Goal: Information Seeking & Learning: Learn about a topic

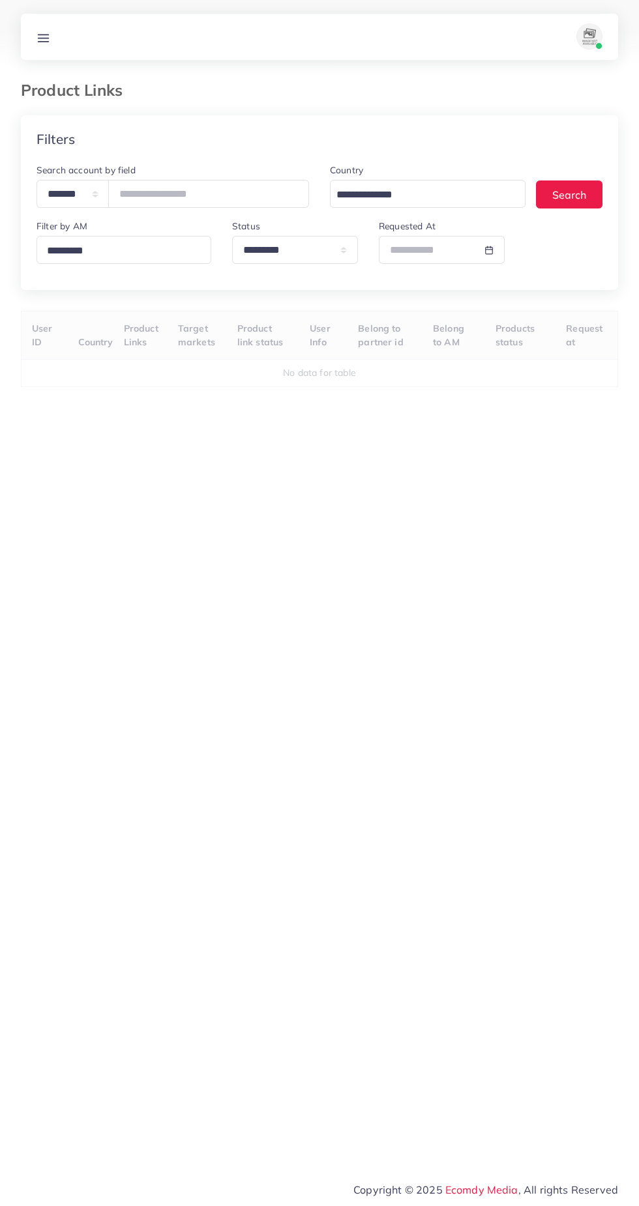
select select "*********"
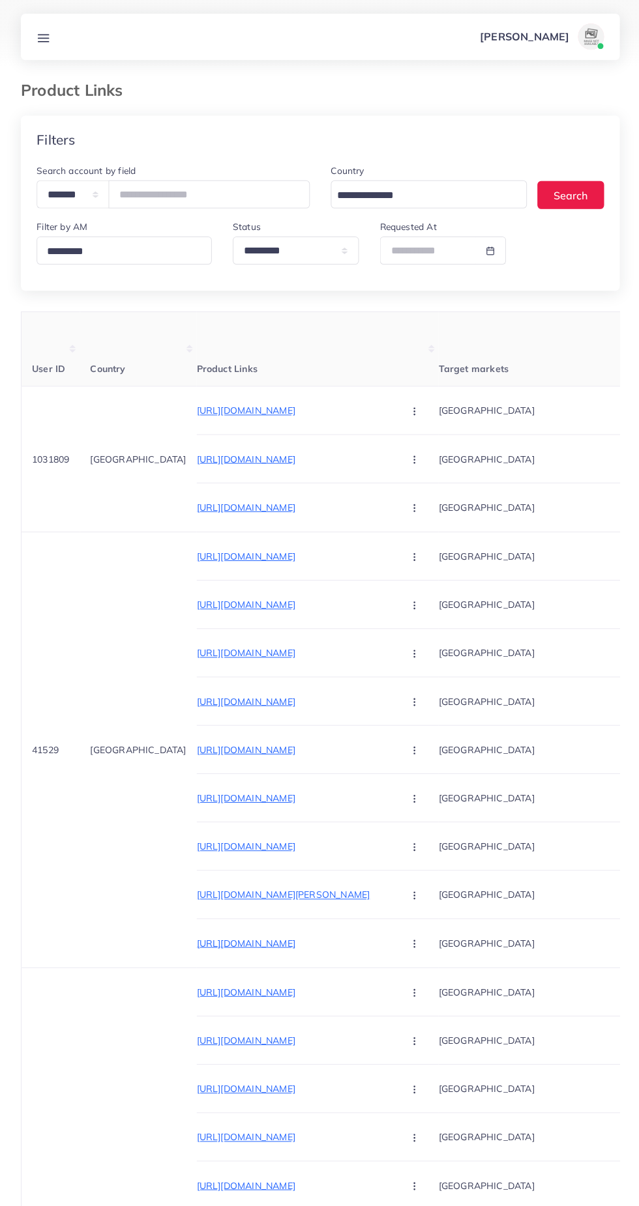
select select
select select "*********"
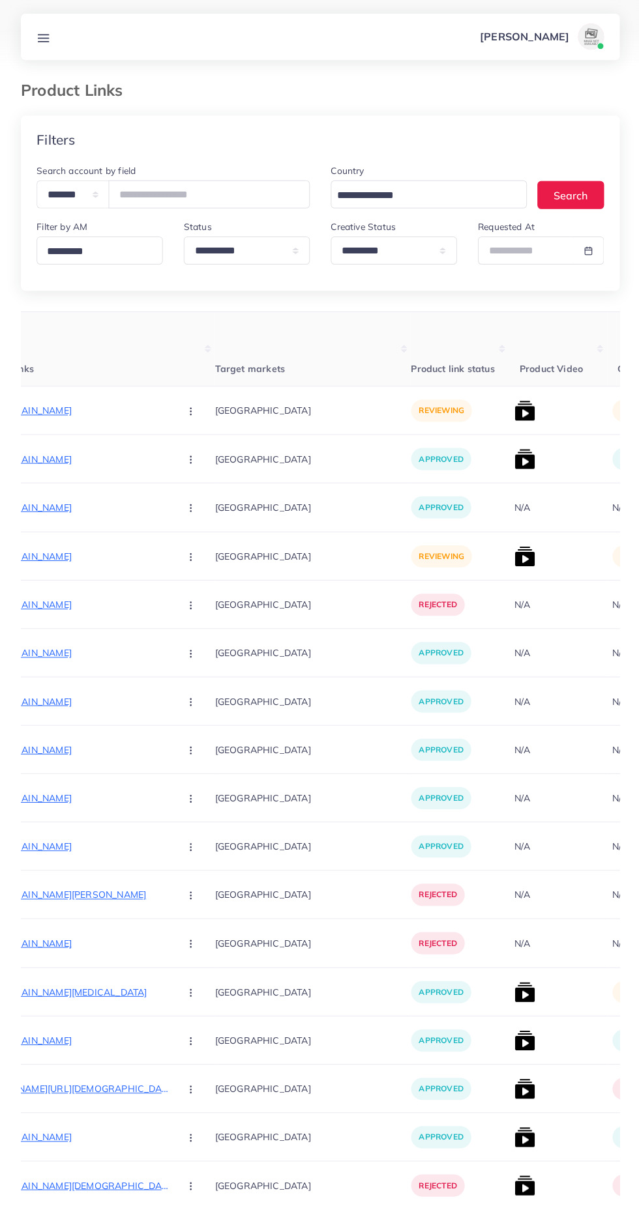
scroll to position [0, 229]
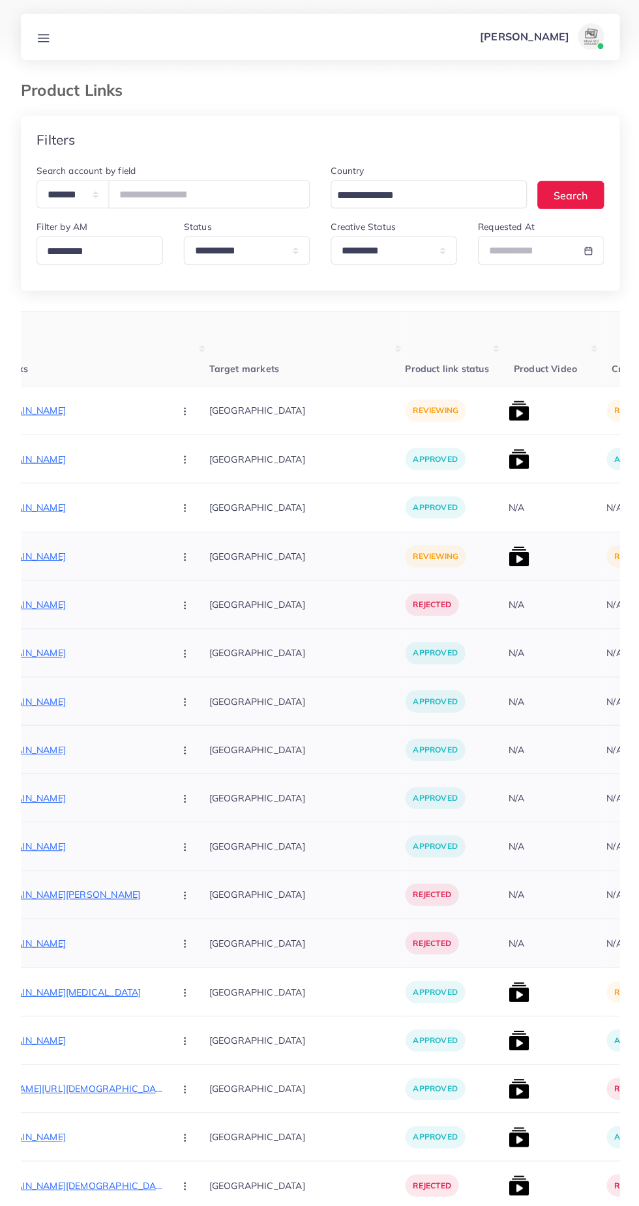
click at [507, 554] on img at bounding box center [517, 555] width 21 height 21
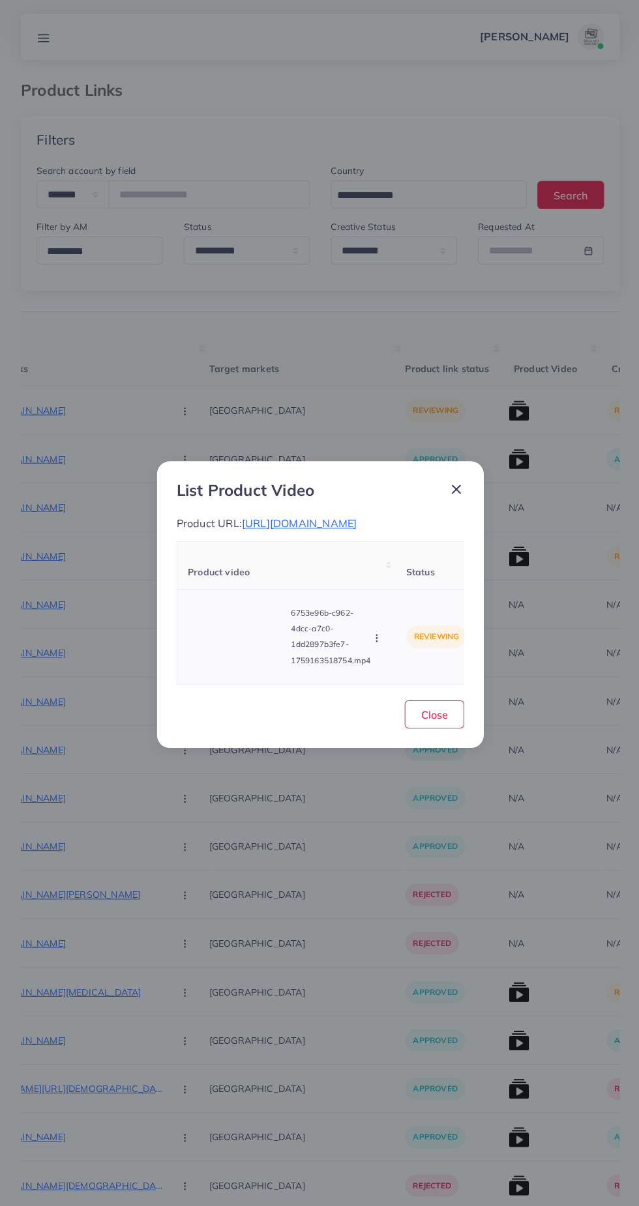
click at [244, 646] on video at bounding box center [236, 635] width 98 height 59
click at [246, 661] on div at bounding box center [236, 635] width 98 height 59
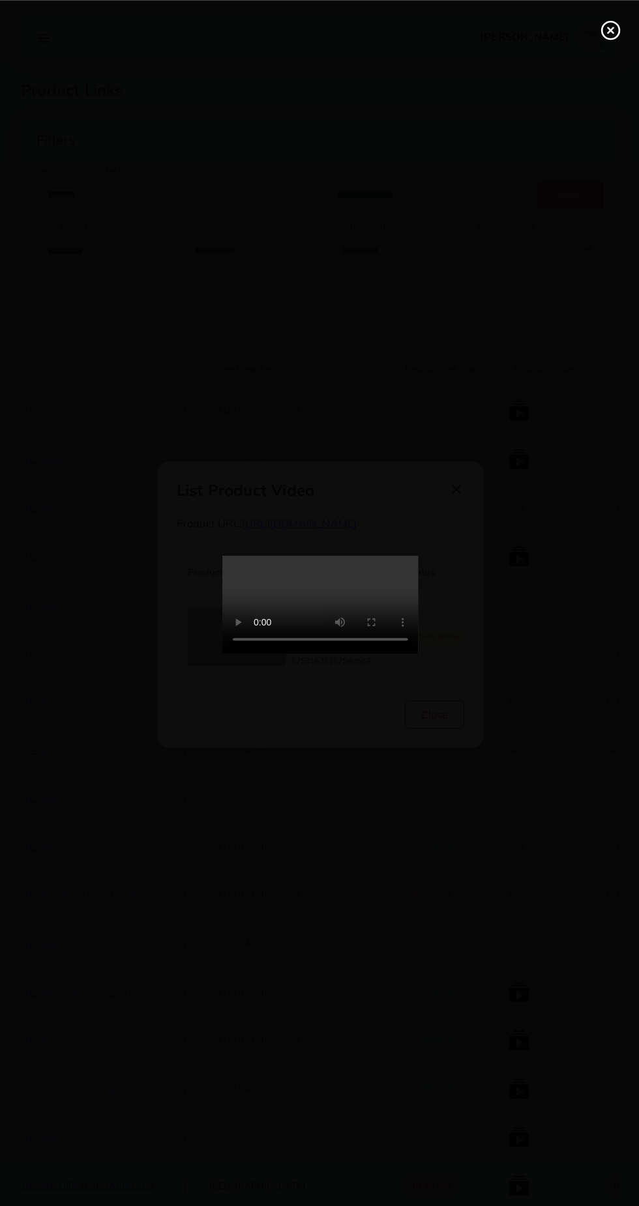
click at [606, 57] on div at bounding box center [319, 603] width 639 height 1206
click at [600, 29] on circle at bounding box center [609, 31] width 18 height 18
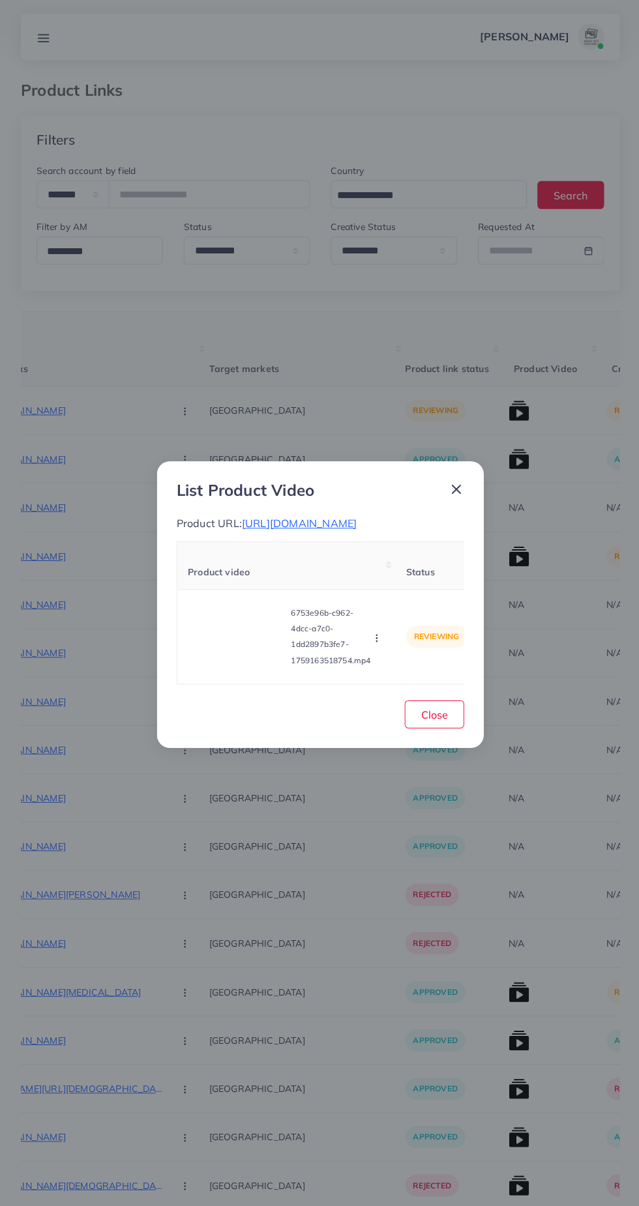
click at [461, 480] on icon at bounding box center [455, 488] width 16 height 16
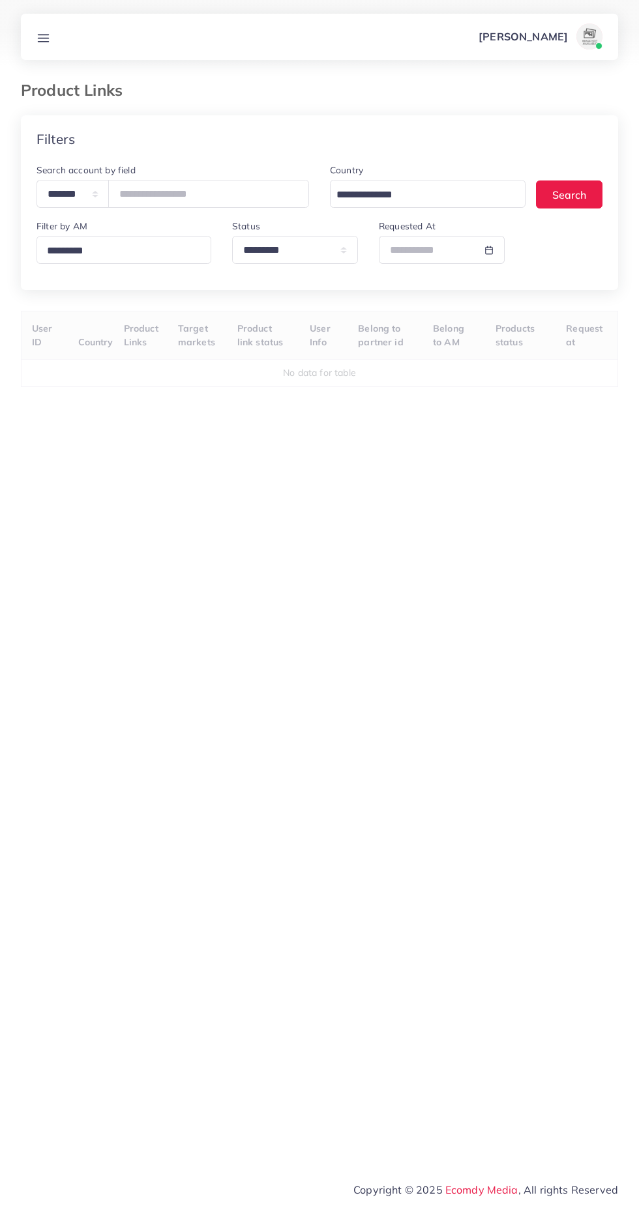
select select "*********"
select select
select select "*********"
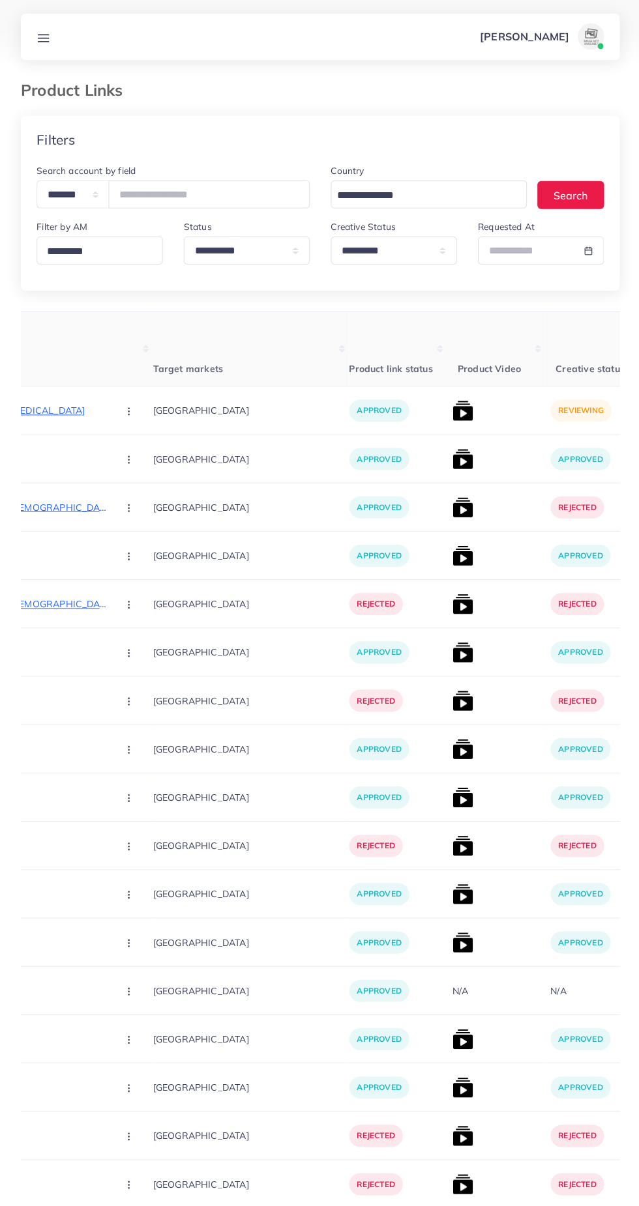
scroll to position [0, 285]
click at [451, 407] on img at bounding box center [461, 409] width 21 height 21
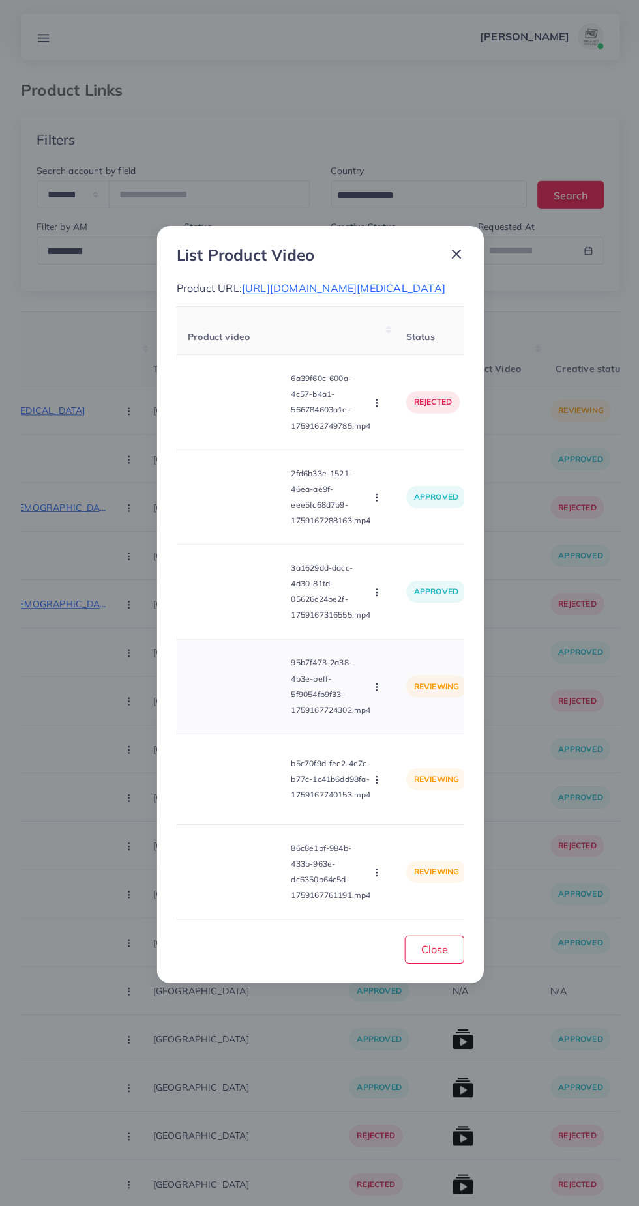
click at [227, 714] on video at bounding box center [236, 685] width 98 height 59
click at [240, 695] on icon at bounding box center [235, 685] width 21 height 21
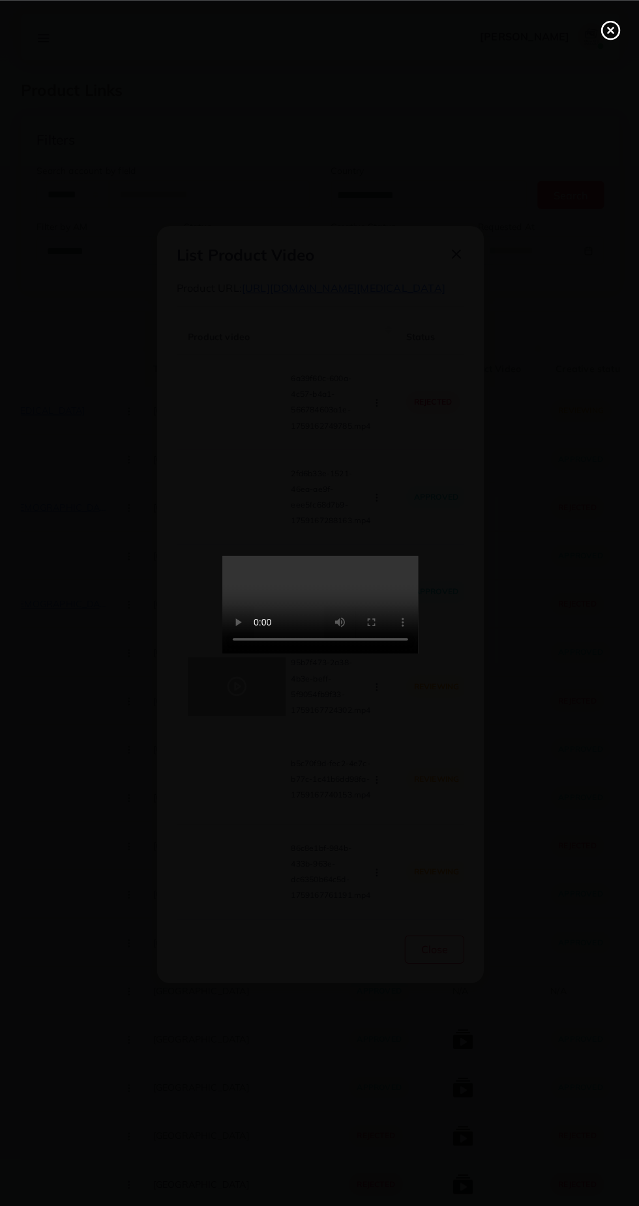
click at [509, 703] on div at bounding box center [319, 603] width 639 height 1206
click at [605, 38] on circle at bounding box center [609, 31] width 18 height 18
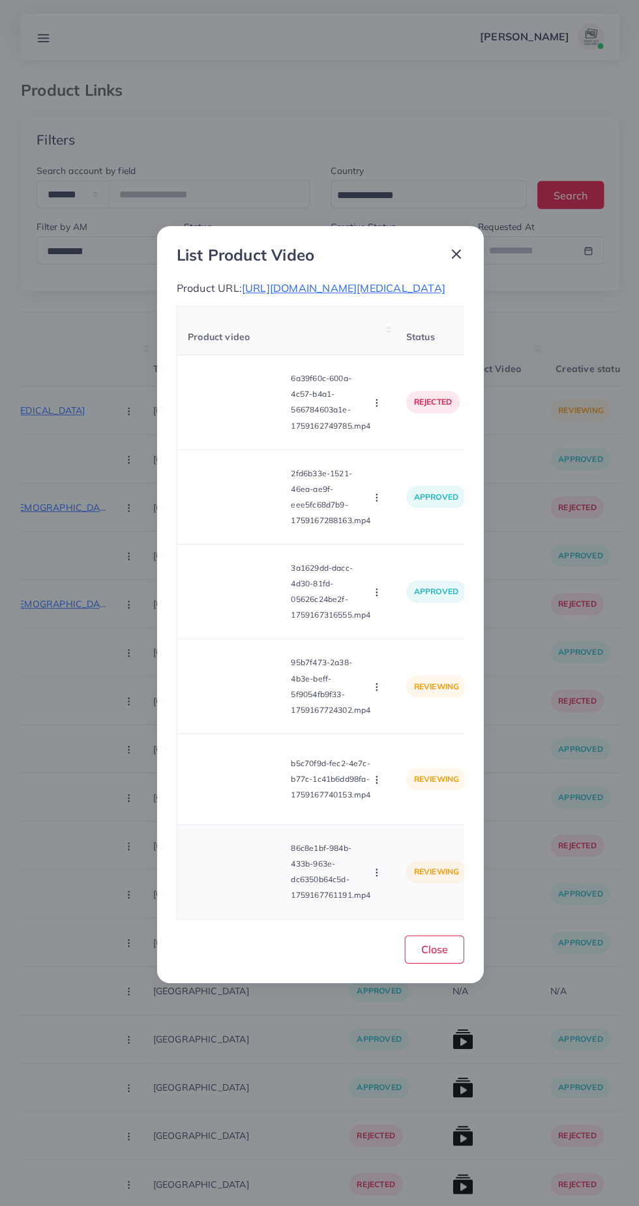
click at [248, 894] on video at bounding box center [236, 870] width 98 height 59
click at [249, 893] on div at bounding box center [236, 870] width 98 height 59
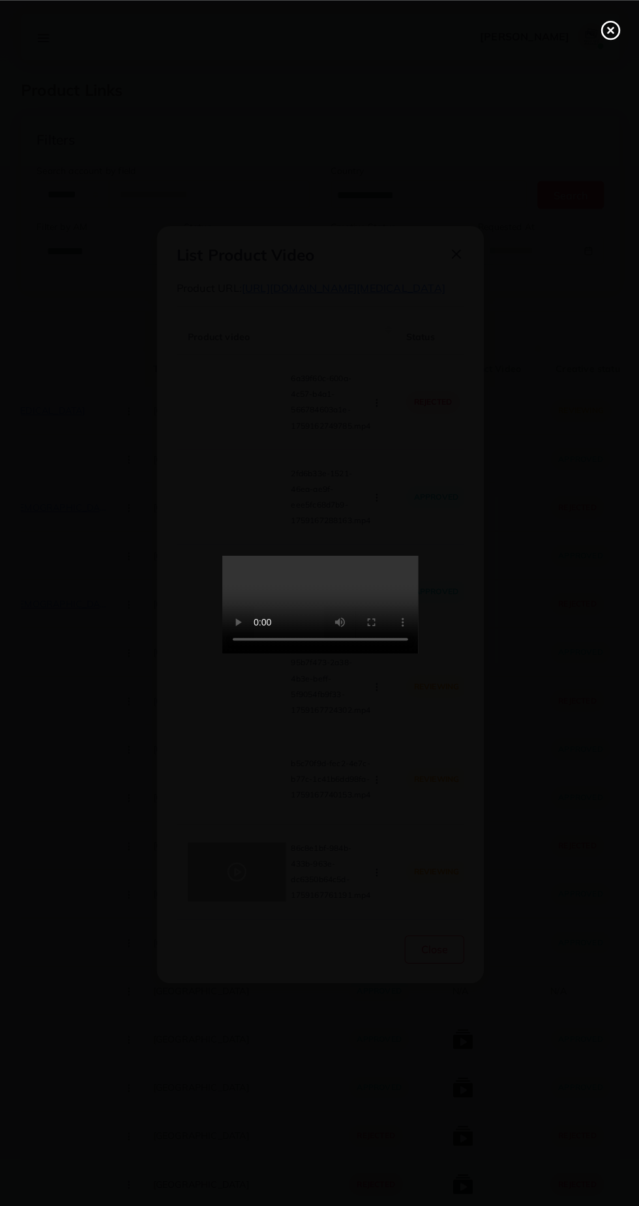
click at [559, 625] on div at bounding box center [319, 603] width 639 height 1206
click at [608, 29] on line at bounding box center [608, 29] width 5 height 5
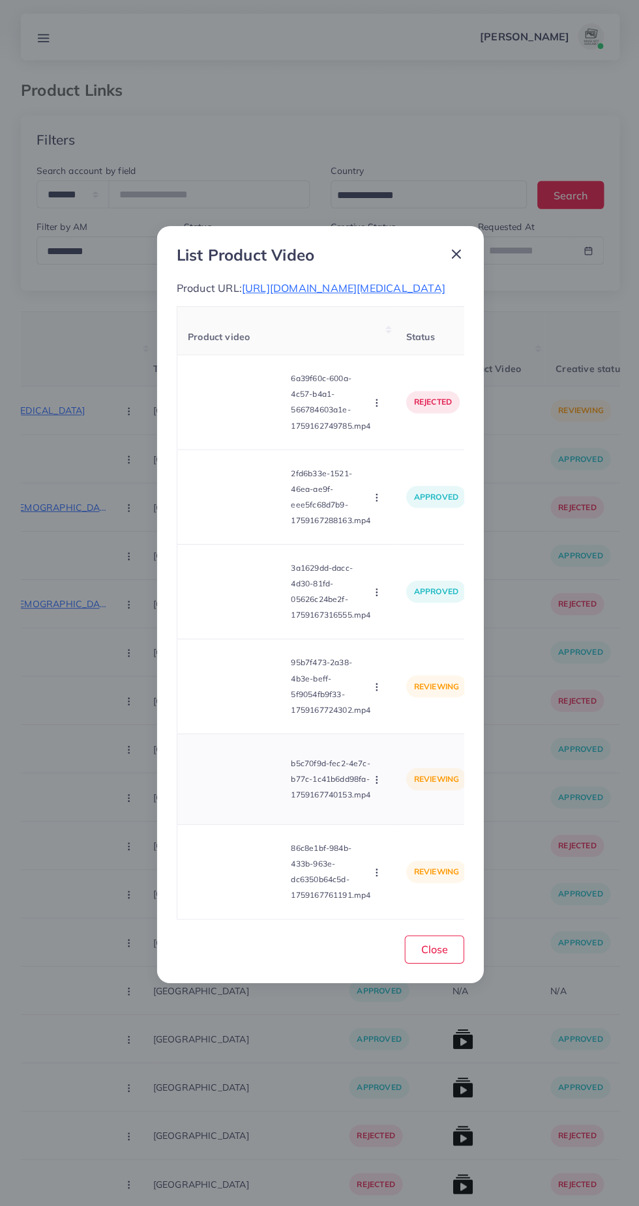
click at [232, 806] on video at bounding box center [236, 777] width 98 height 59
click at [237, 788] on icon at bounding box center [235, 777] width 21 height 21
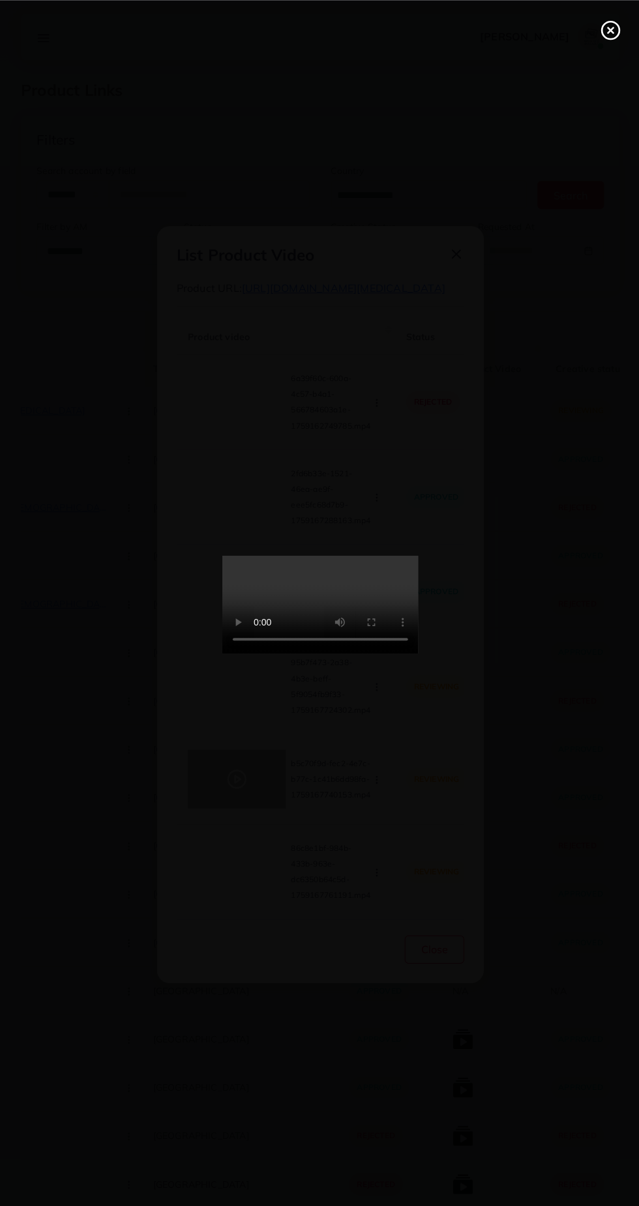
click at [487, 538] on div at bounding box center [319, 603] width 639 height 1206
click at [608, 29] on line at bounding box center [608, 29] width 5 height 5
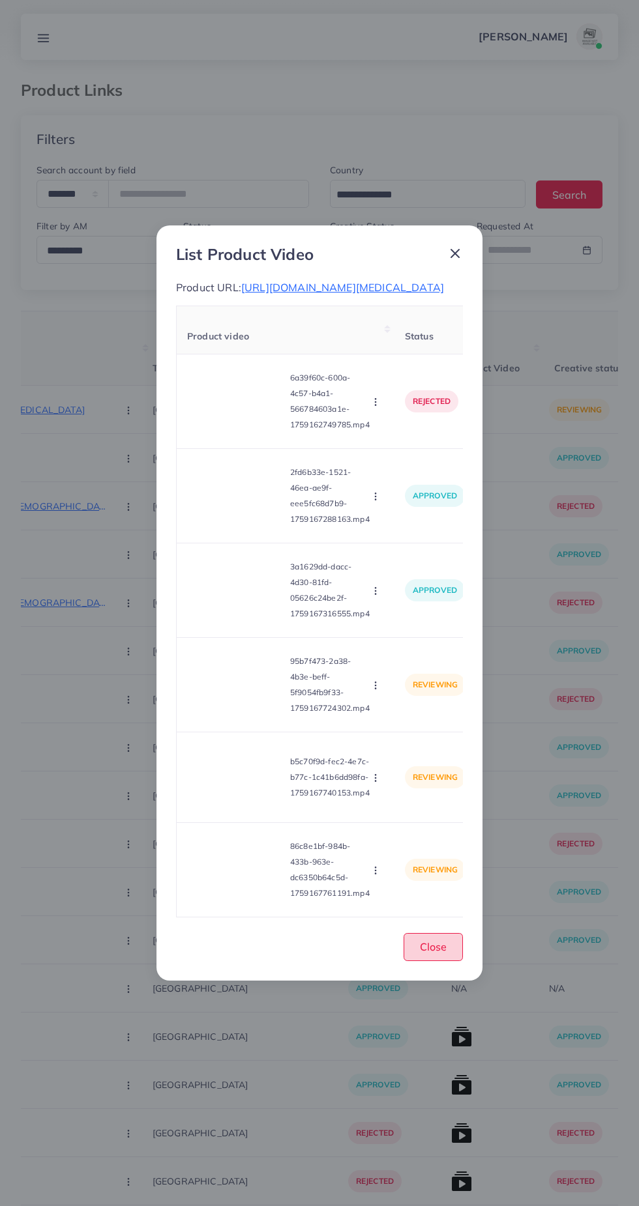
click at [440, 953] on span "Close" at bounding box center [433, 946] width 27 height 13
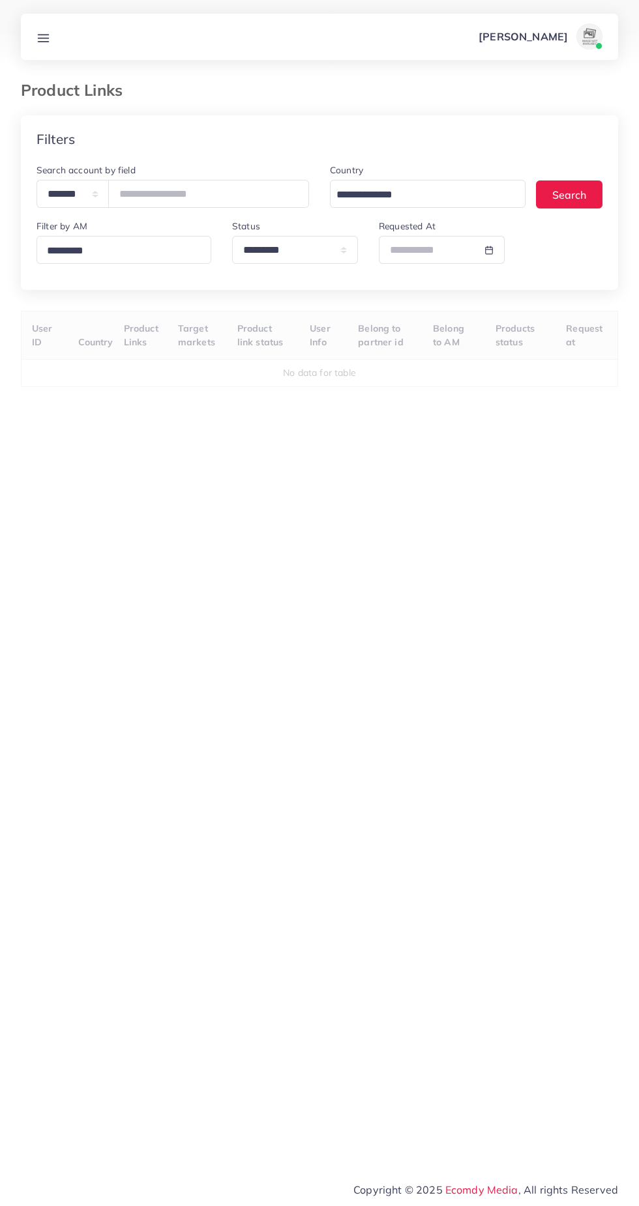
select select "*********"
select select
select select "*********"
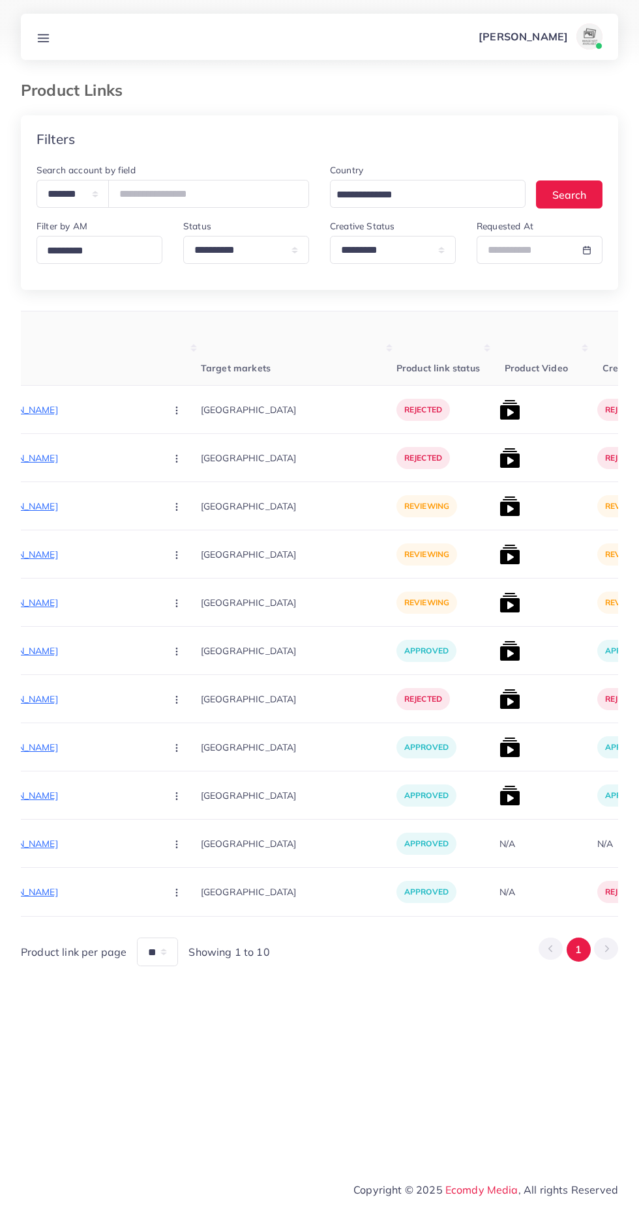
scroll to position [0, 251]
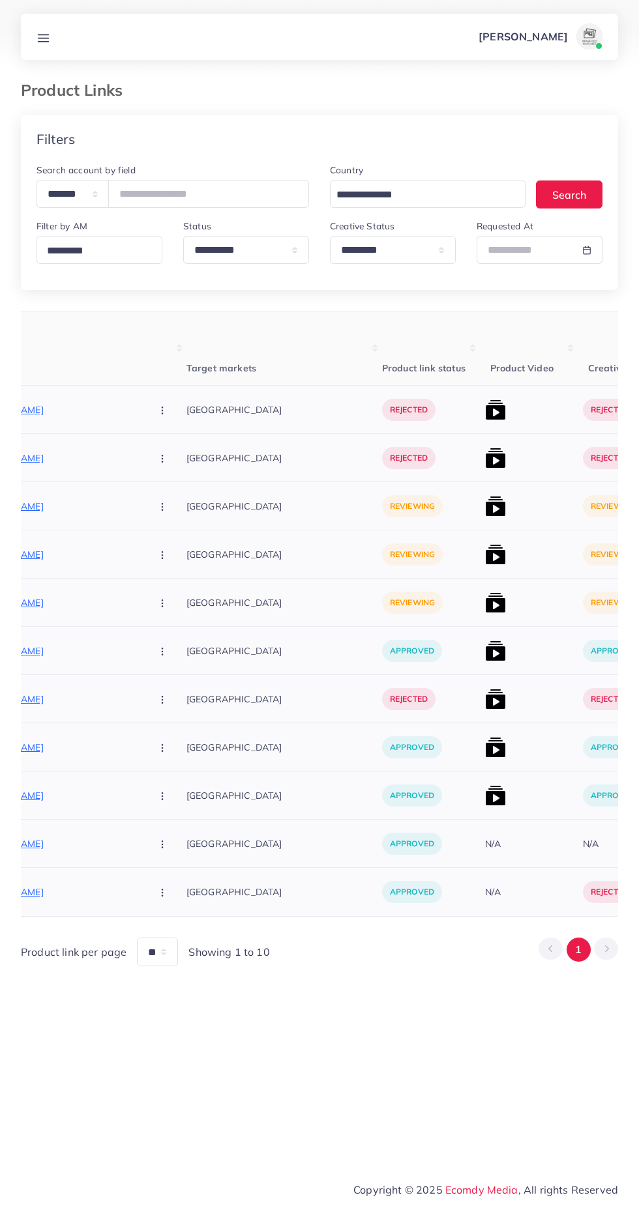
click at [485, 512] on img at bounding box center [495, 506] width 21 height 21
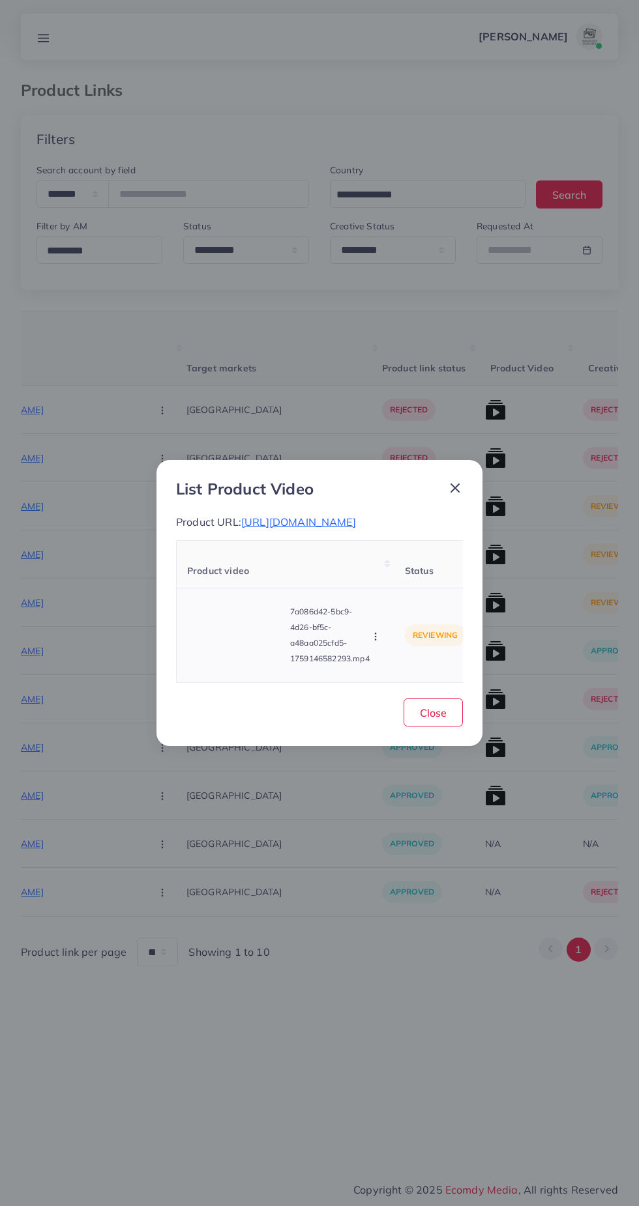
click at [241, 660] on video at bounding box center [236, 635] width 98 height 59
click at [246, 657] on div at bounding box center [236, 635] width 98 height 59
